Goal: Task Accomplishment & Management: Manage account settings

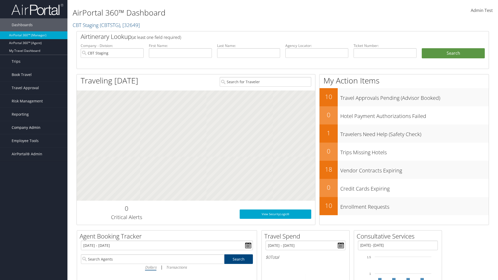
click at [34, 128] on span "Company Admin" at bounding box center [26, 127] width 29 height 13
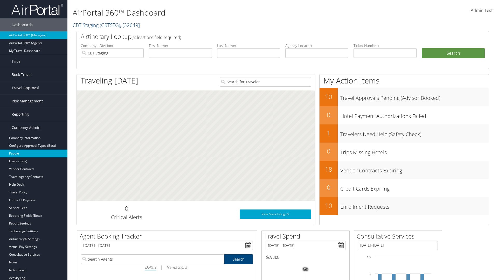
click at [34, 154] on link "People" at bounding box center [33, 154] width 67 height 8
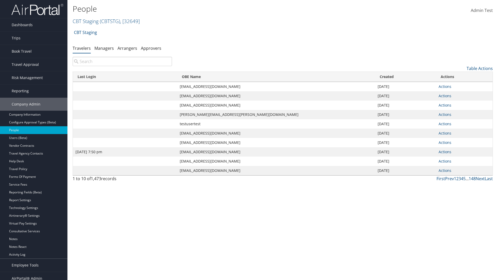
click at [122, 62] on input "search" at bounding box center [122, 61] width 99 height 9
type input "[DATE] 7:50 pm"
